Goal: Find specific page/section: Find specific page/section

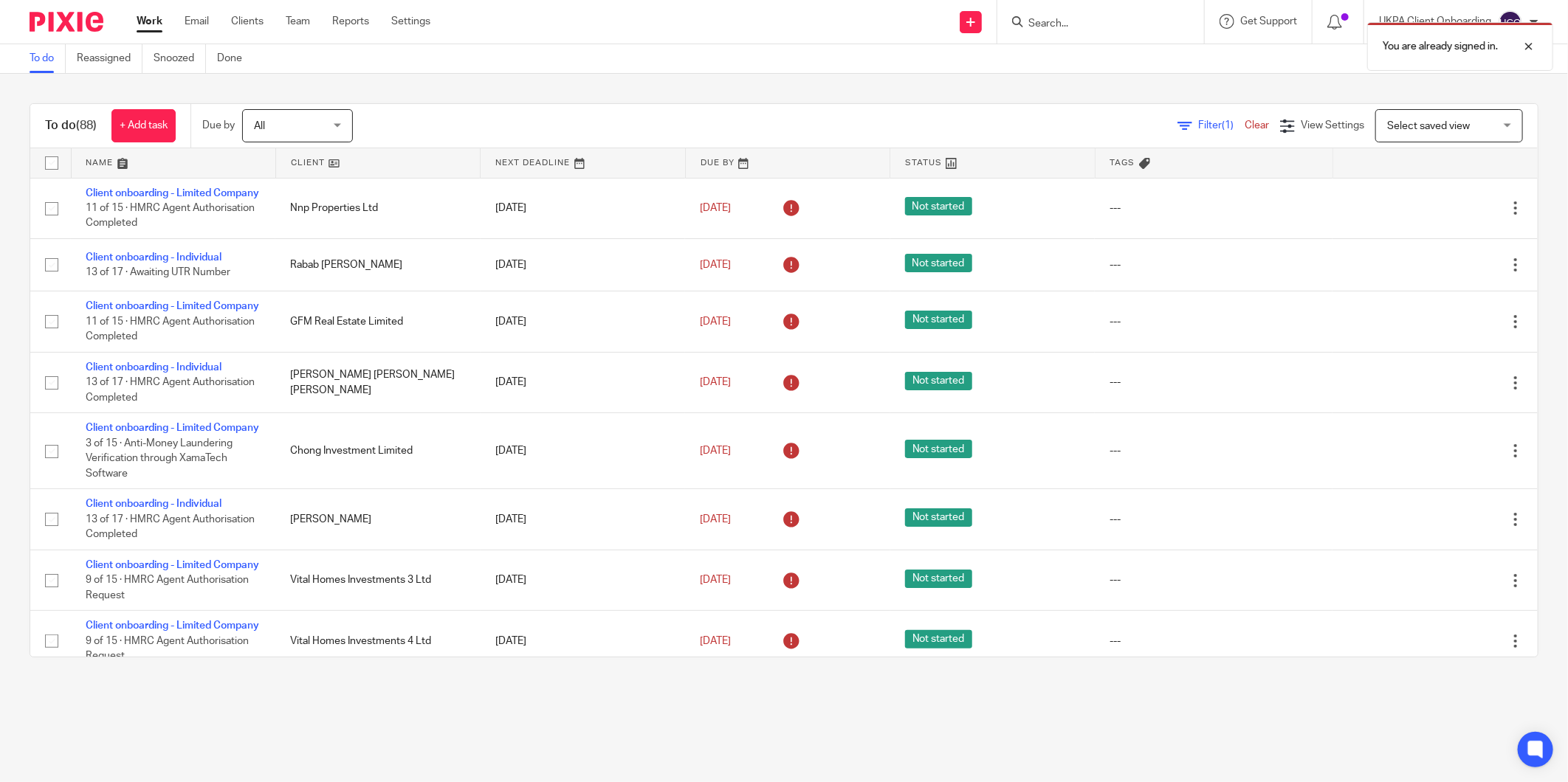
click at [1058, 29] on div "You are already signed in." at bounding box center [1168, 42] width 769 height 56
click at [1054, 23] on div "You are already signed in." at bounding box center [1168, 42] width 769 height 56
click at [1529, 45] on div at bounding box center [1518, 46] width 40 height 17
click at [1064, 23] on input "Search" at bounding box center [1093, 23] width 133 height 13
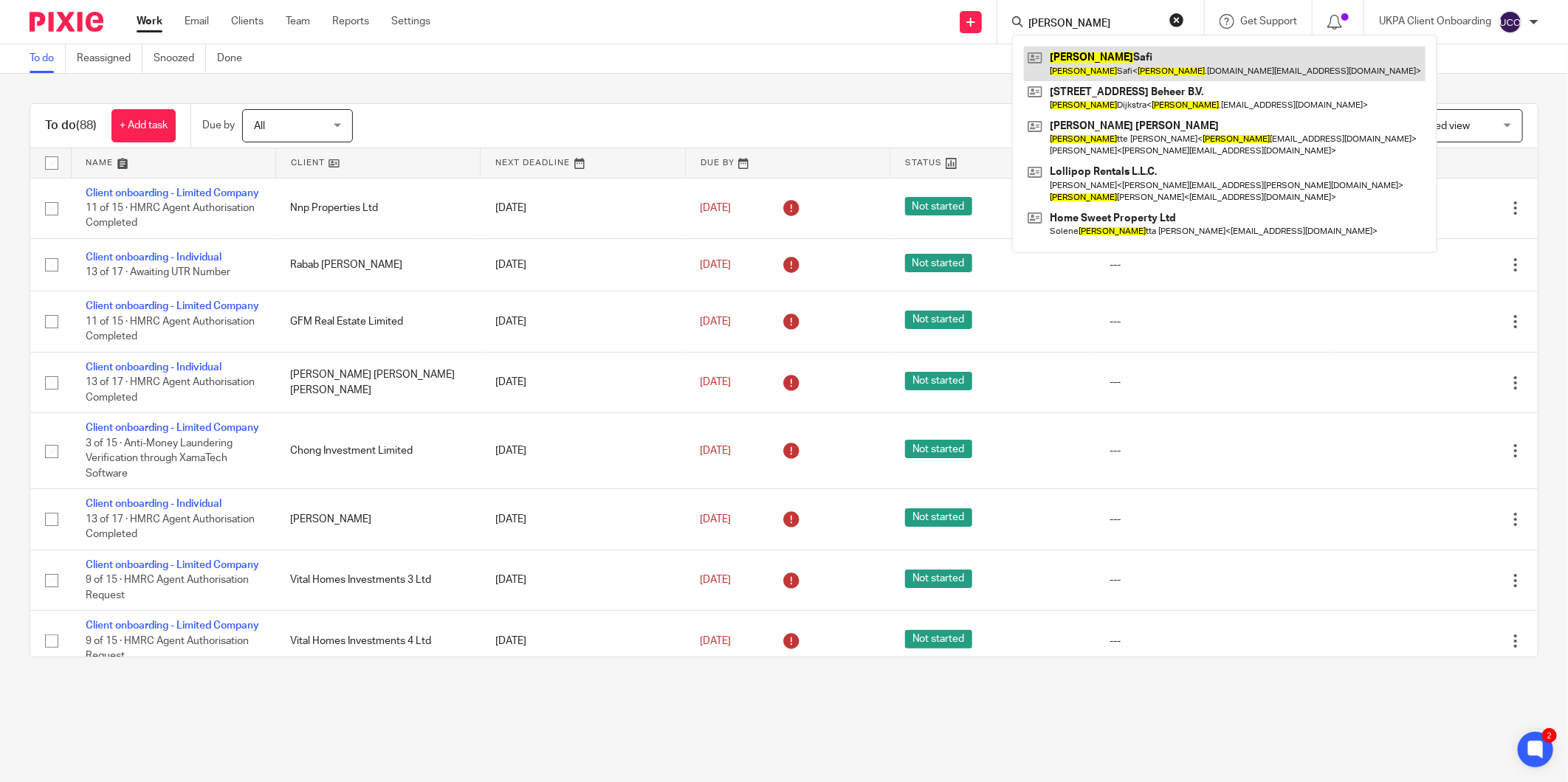
type input "antoine"
click at [1111, 67] on link at bounding box center [1225, 63] width 402 height 34
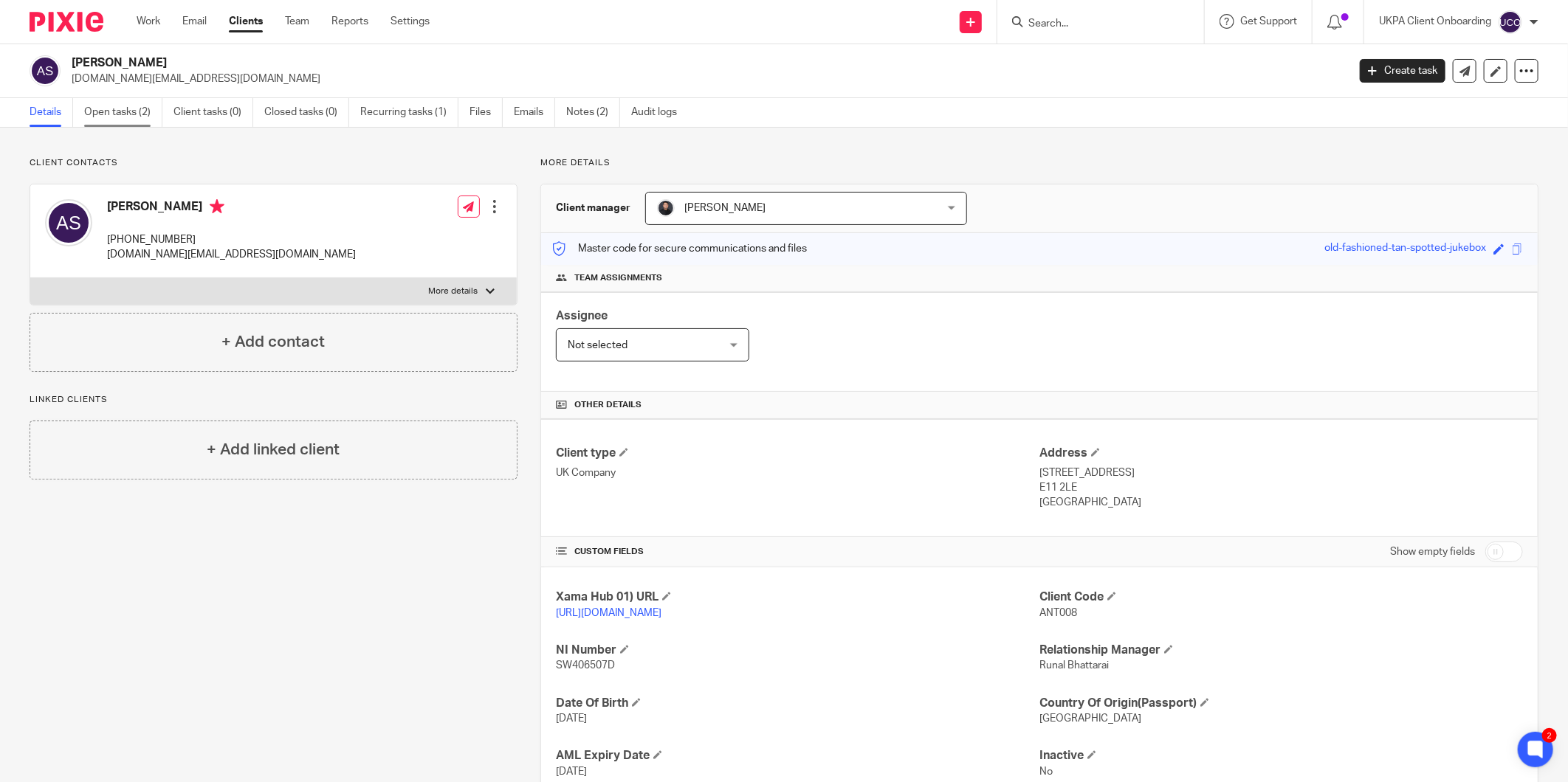
click at [109, 114] on link "Open tasks (2)" at bounding box center [123, 112] width 78 height 29
